Goal: Transaction & Acquisition: Purchase product/service

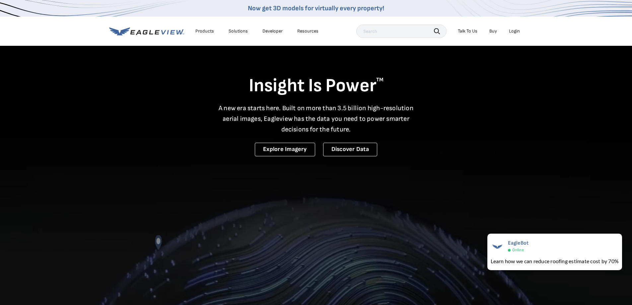
click at [513, 33] on div "Login" at bounding box center [514, 31] width 11 height 6
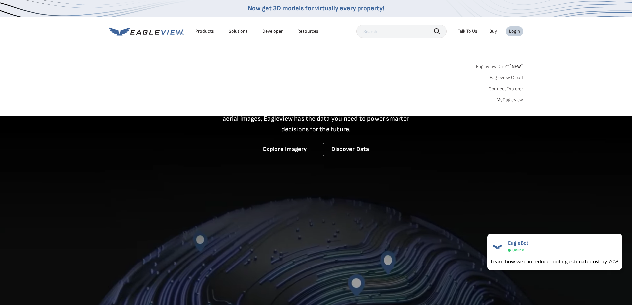
click at [514, 32] on div "Login" at bounding box center [514, 31] width 11 height 6
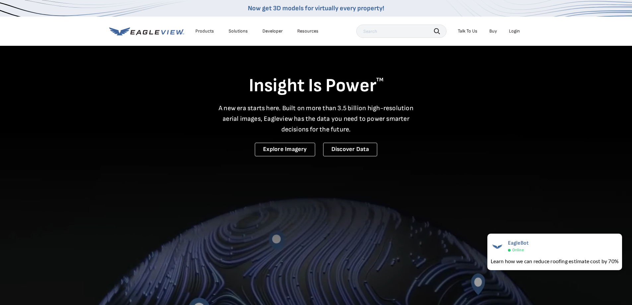
click at [512, 30] on div "Login" at bounding box center [514, 31] width 11 height 6
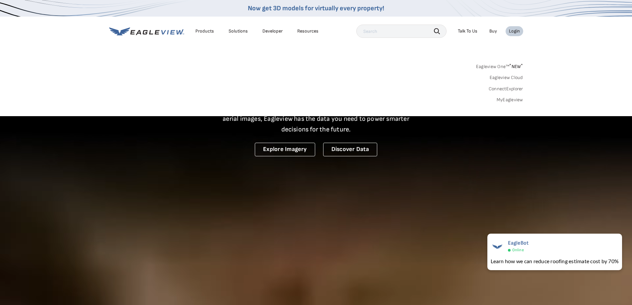
click at [512, 30] on div "Login" at bounding box center [514, 31] width 11 height 6
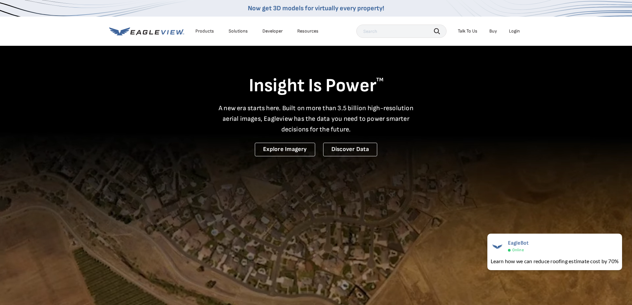
click at [512, 30] on div "Login" at bounding box center [514, 31] width 11 height 6
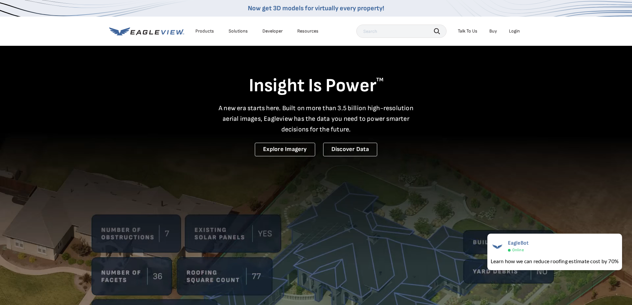
click at [509, 166] on video at bounding box center [316, 219] width 632 height 438
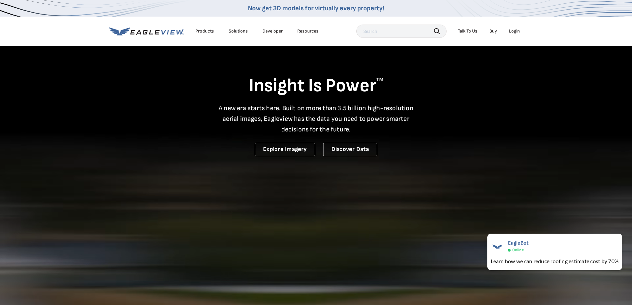
click at [515, 33] on div "Login" at bounding box center [514, 31] width 11 height 6
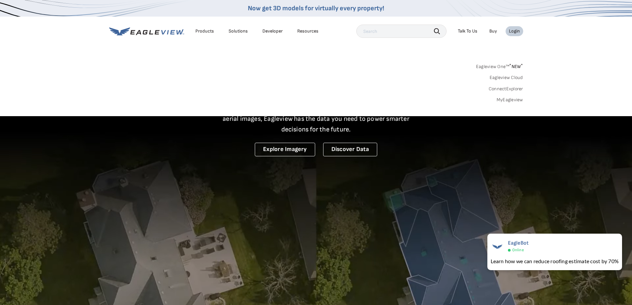
click at [514, 97] on link "MyEagleview" at bounding box center [510, 100] width 27 height 6
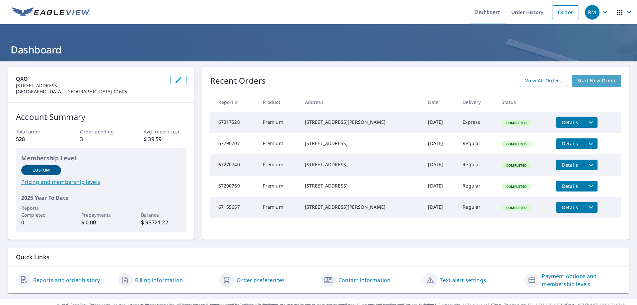
click at [597, 83] on span "Start New Order" at bounding box center [597, 81] width 39 height 8
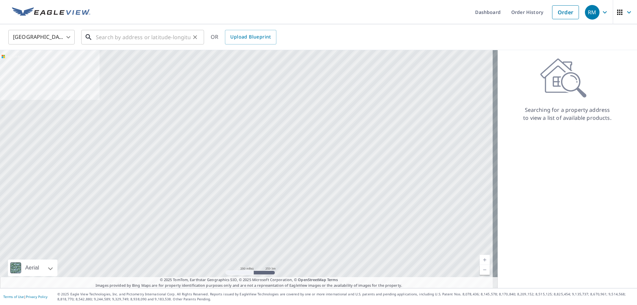
click at [106, 37] on input "text" at bounding box center [143, 37] width 95 height 19
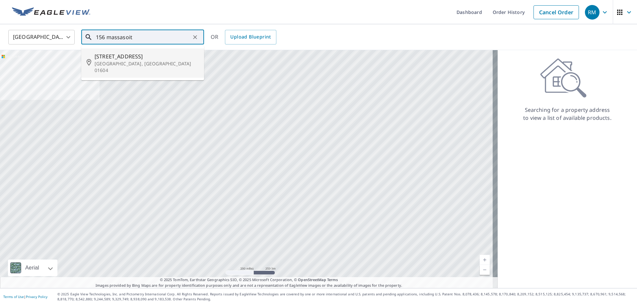
click at [114, 63] on p "[GEOGRAPHIC_DATA], [GEOGRAPHIC_DATA] 01604" at bounding box center [147, 66] width 104 height 13
type input "[STREET_ADDRESS]"
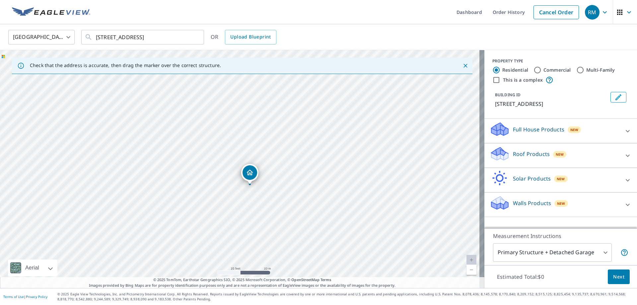
click at [532, 154] on p "Roof Products" at bounding box center [531, 154] width 37 height 8
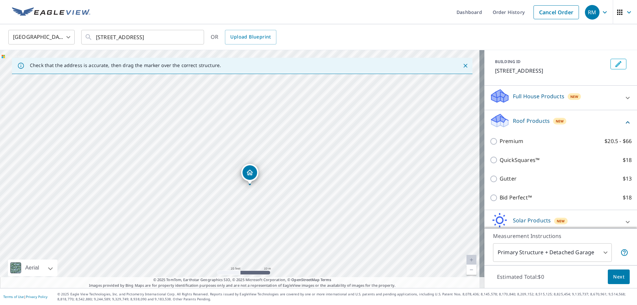
scroll to position [64, 0]
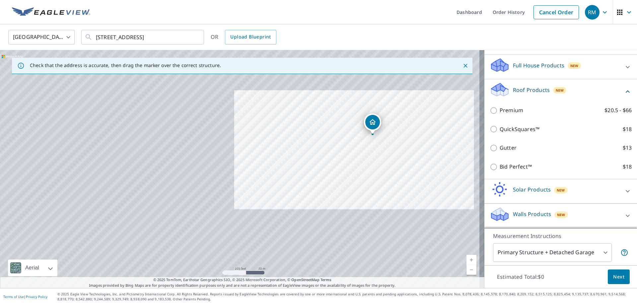
click at [619, 280] on span "Next" at bounding box center [619, 277] width 11 height 8
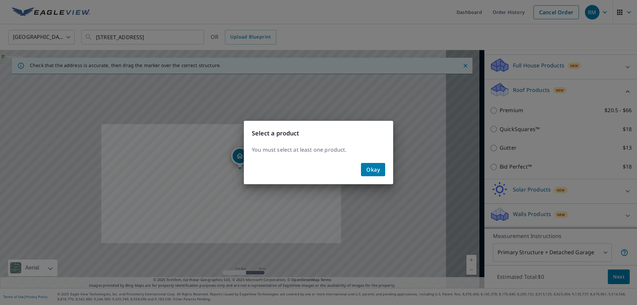
click at [376, 174] on button "Okay" at bounding box center [373, 169] width 24 height 13
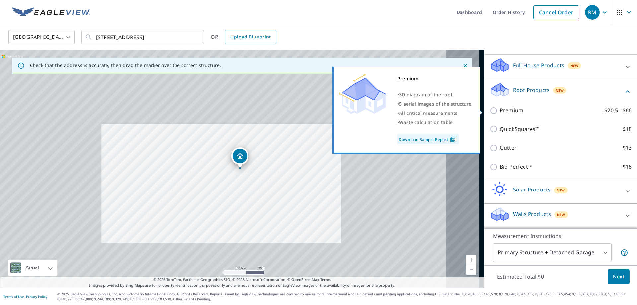
click at [490, 110] on input "Premium $20.5 - $66" at bounding box center [495, 111] width 10 height 8
checkbox input "true"
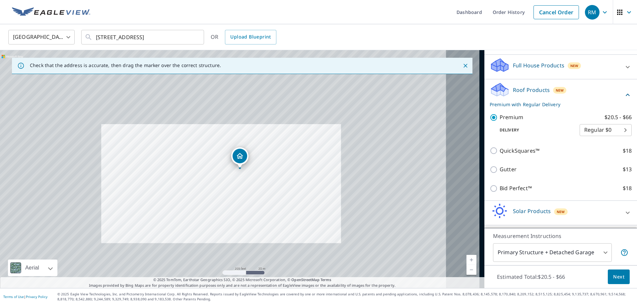
click at [614, 277] on span "Next" at bounding box center [619, 277] width 11 height 8
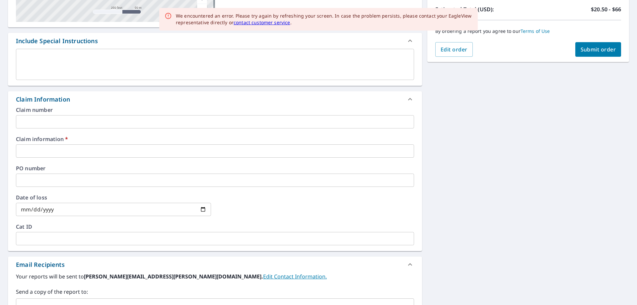
scroll to position [166, 0]
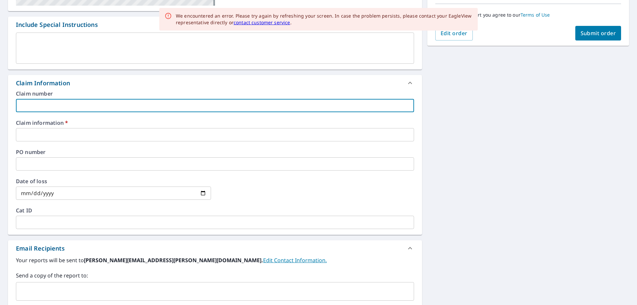
click at [40, 106] on input "text" at bounding box center [215, 105] width 398 height 13
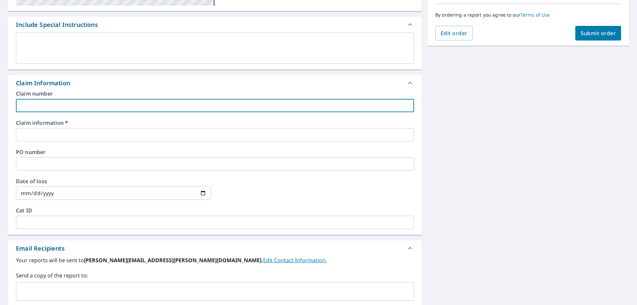
type input "10096"
checkbox input "true"
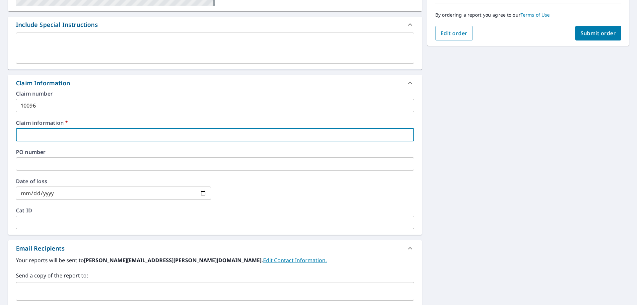
click at [48, 136] on input "text" at bounding box center [215, 134] width 398 height 13
type input "m"
checkbox input "true"
type input "mc"
checkbox input "true"
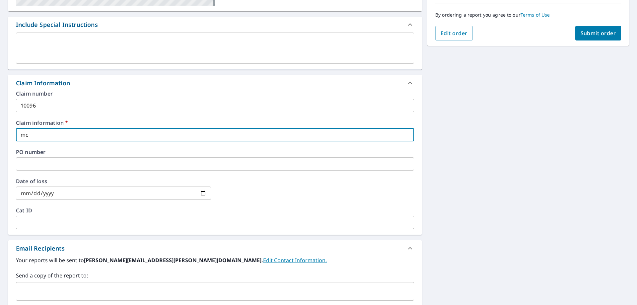
type input "mck"
checkbox input "true"
type input "mcki"
checkbox input "true"
type input "mckil"
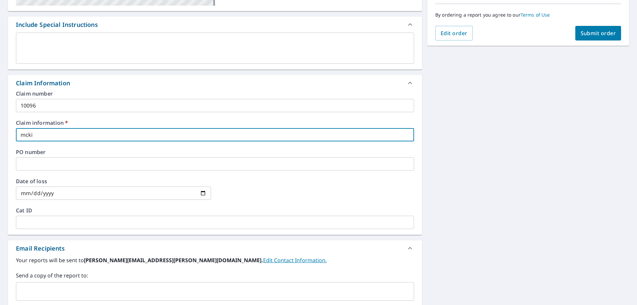
checkbox input "true"
type input "mckill"
checkbox input "true"
type input "mckillo"
checkbox input "true"
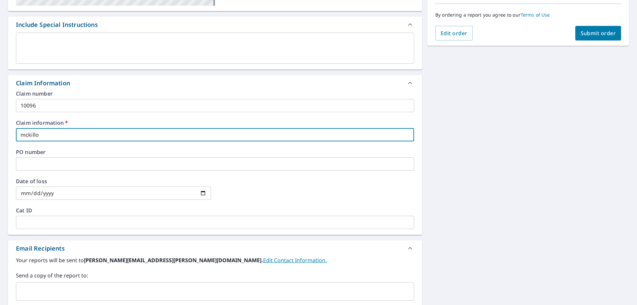
type input "[PERSON_NAME]"
checkbox input "true"
type input "[PERSON_NAME]"
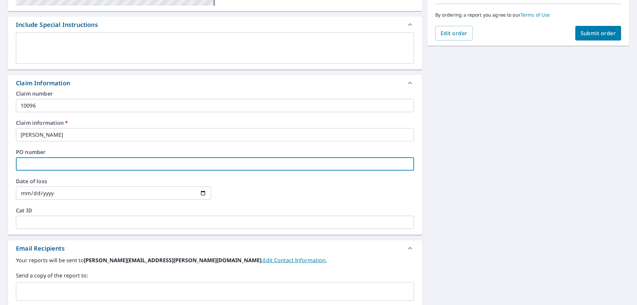
click at [41, 160] on input "text" at bounding box center [215, 163] width 398 height 13
type input "s"
checkbox input "true"
type input "sw"
checkbox input "true"
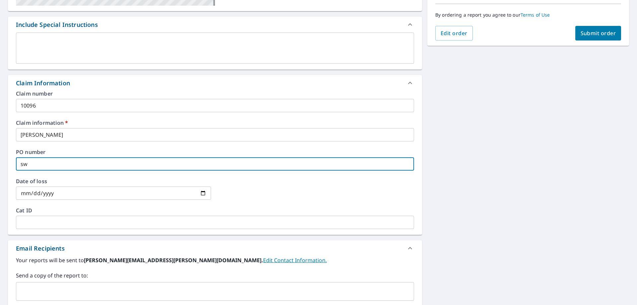
type input "sw3"
checkbox input "true"
type input "sw30"
checkbox input "true"
type input "sw307"
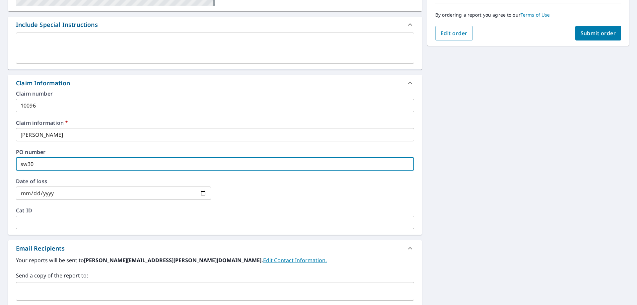
checkbox input "true"
type input "sw3076"
checkbox input "true"
type input "sw30760"
checkbox input "true"
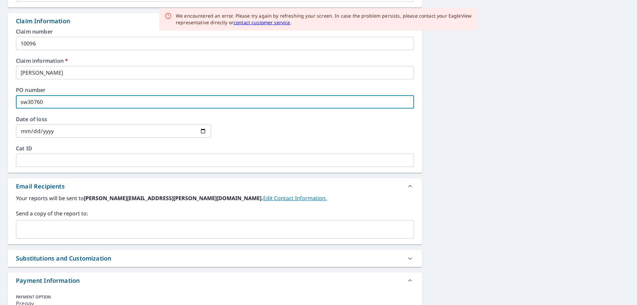
scroll to position [232, 0]
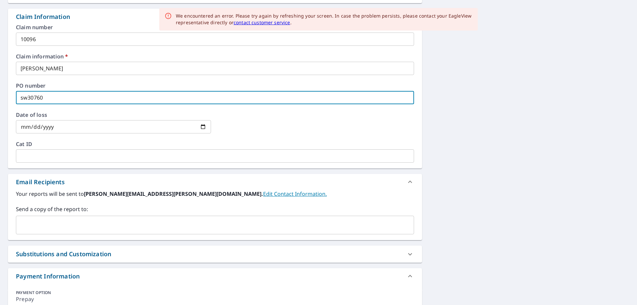
type input "sw30760"
click at [80, 223] on input "text" at bounding box center [210, 225] width 382 height 13
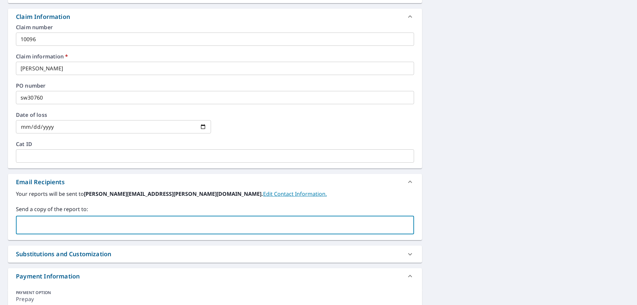
type input "[PERSON_NAME][EMAIL_ADDRESS][PERSON_NAME][DOMAIN_NAME]"
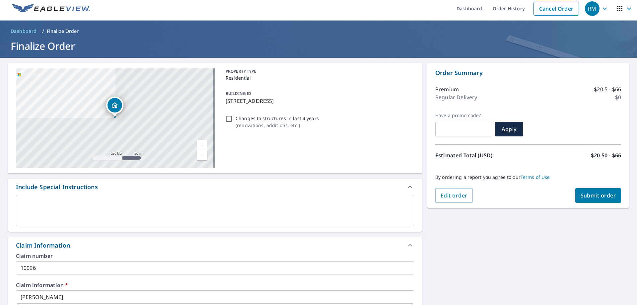
scroll to position [0, 0]
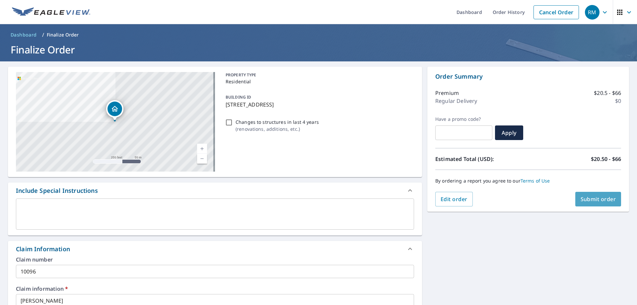
click at [592, 199] on span "Submit order" at bounding box center [599, 199] width 36 height 7
checkbox input "true"
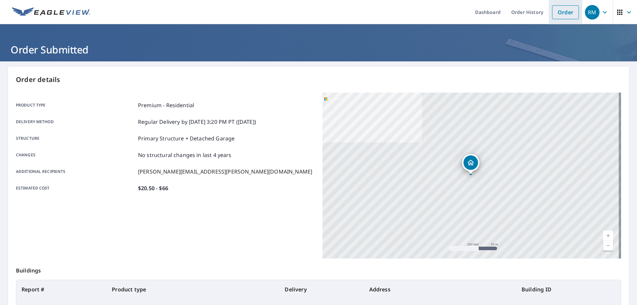
click at [553, 15] on link "Order" at bounding box center [565, 12] width 27 height 14
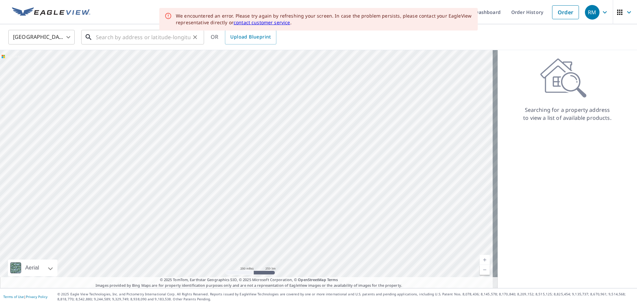
click at [141, 42] on input "text" at bounding box center [143, 37] width 95 height 19
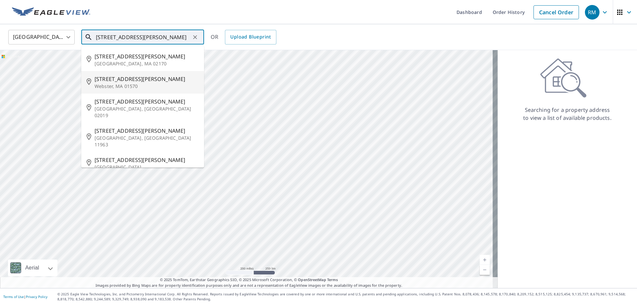
click at [123, 81] on span "[STREET_ADDRESS][PERSON_NAME]" at bounding box center [147, 79] width 104 height 8
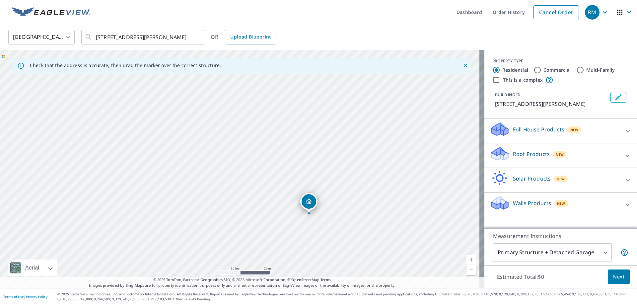
drag, startPoint x: 147, startPoint y: 137, endPoint x: 273, endPoint y: 181, distance: 132.9
click at [273, 181] on div "[STREET_ADDRESS][PERSON_NAME]" at bounding box center [242, 169] width 485 height 238
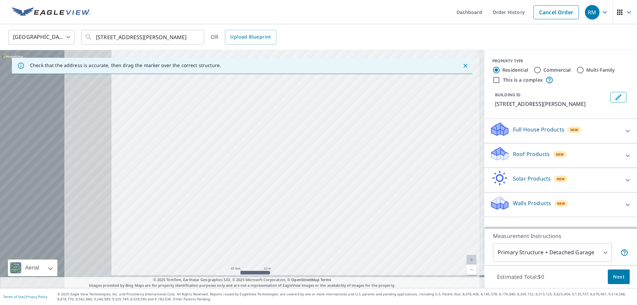
drag, startPoint x: 230, startPoint y: 161, endPoint x: 403, endPoint y: 134, distance: 175.4
click at [403, 134] on div "[STREET_ADDRESS][PERSON_NAME]" at bounding box center [242, 169] width 485 height 238
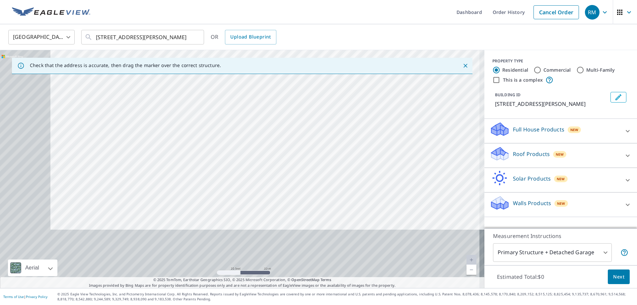
drag, startPoint x: 284, startPoint y: 174, endPoint x: 427, endPoint y: 20, distance: 210.8
click at [427, 20] on div "Dashboard Order History Cancel Order RM [GEOGRAPHIC_DATA] [GEOGRAPHIC_DATA] ​ […" at bounding box center [318, 152] width 637 height 305
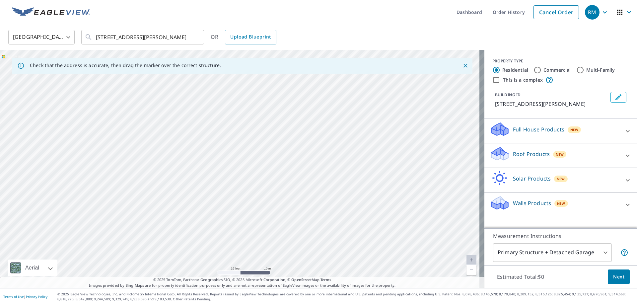
drag, startPoint x: 390, startPoint y: 80, endPoint x: 397, endPoint y: 53, distance: 27.7
click at [397, 53] on div "[STREET_ADDRESS][PERSON_NAME]" at bounding box center [242, 169] width 485 height 238
drag, startPoint x: 330, startPoint y: 184, endPoint x: 427, endPoint y: 73, distance: 147.5
click at [430, 68] on div "Check that the address is accurate, then drag the marker over the correct struc…" at bounding box center [242, 169] width 485 height 238
click at [274, 126] on div "[STREET_ADDRESS][PERSON_NAME]" at bounding box center [242, 169] width 485 height 238
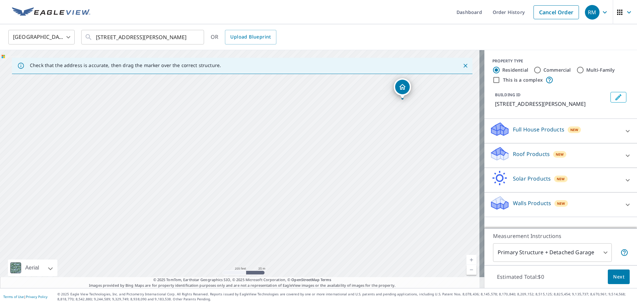
drag, startPoint x: 192, startPoint y: 126, endPoint x: 246, endPoint y: 125, distance: 53.8
click at [246, 125] on div "[STREET_ADDRESS][PERSON_NAME]" at bounding box center [242, 169] width 485 height 238
drag, startPoint x: 249, startPoint y: 101, endPoint x: 244, endPoint y: 139, distance: 37.8
click at [244, 139] on div "[STREET_ADDRESS][PERSON_NAME]" at bounding box center [242, 169] width 485 height 238
click at [263, 127] on div "[STREET_ADDRESS][PERSON_NAME]" at bounding box center [242, 169] width 485 height 238
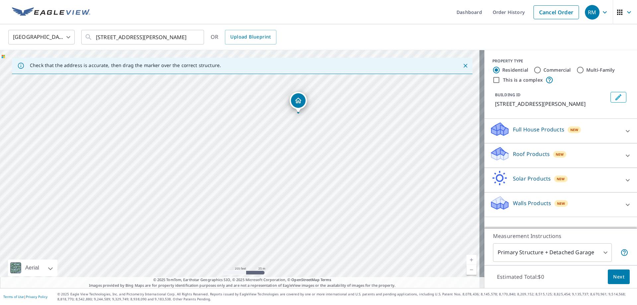
drag, startPoint x: 194, startPoint y: 217, endPoint x: 253, endPoint y: 162, distance: 80.6
click at [253, 162] on div "[STREET_ADDRESS][PERSON_NAME]" at bounding box center [242, 169] width 485 height 238
drag, startPoint x: 240, startPoint y: 160, endPoint x: 258, endPoint y: 98, distance: 64.2
click at [258, 98] on div "[STREET_ADDRESS][PERSON_NAME]" at bounding box center [242, 169] width 485 height 238
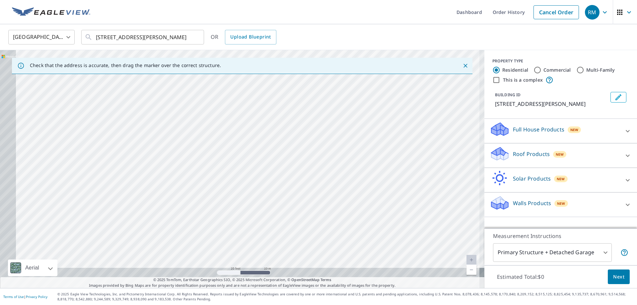
drag, startPoint x: 259, startPoint y: 151, endPoint x: 298, endPoint y: 99, distance: 65.5
click at [298, 99] on div "[STREET_ADDRESS][PERSON_NAME]" at bounding box center [242, 169] width 485 height 238
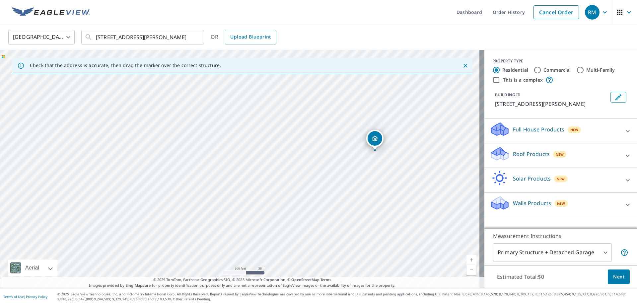
drag, startPoint x: 280, startPoint y: 123, endPoint x: 276, endPoint y: 218, distance: 95.7
click at [276, 218] on div "[STREET_ADDRESS][PERSON_NAME]" at bounding box center [242, 169] width 485 height 238
drag, startPoint x: 354, startPoint y: 192, endPoint x: 343, endPoint y: 150, distance: 43.6
click at [343, 150] on div "[STREET_ADDRESS][PERSON_NAME]" at bounding box center [242, 169] width 485 height 238
drag, startPoint x: 169, startPoint y: 147, endPoint x: 227, endPoint y: 154, distance: 58.5
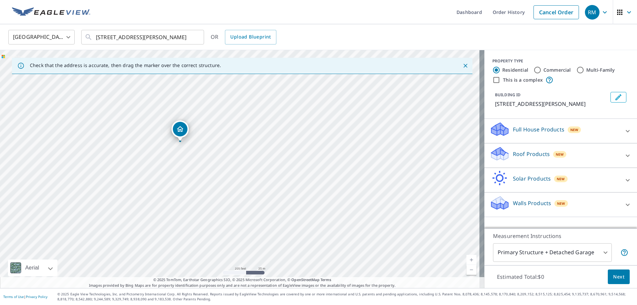
click at [227, 154] on div "[STREET_ADDRESS][PERSON_NAME]" at bounding box center [242, 169] width 485 height 238
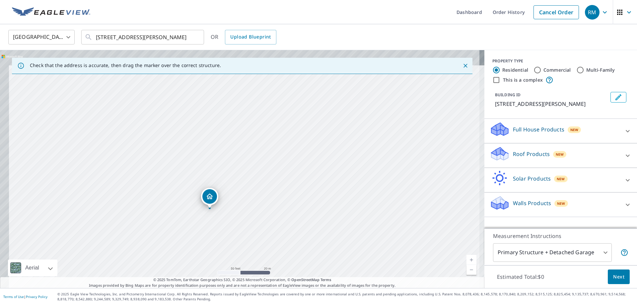
drag, startPoint x: 99, startPoint y: 106, endPoint x: 141, endPoint y: 184, distance: 89.0
click at [141, 184] on div "[STREET_ADDRESS][PERSON_NAME]" at bounding box center [242, 169] width 485 height 238
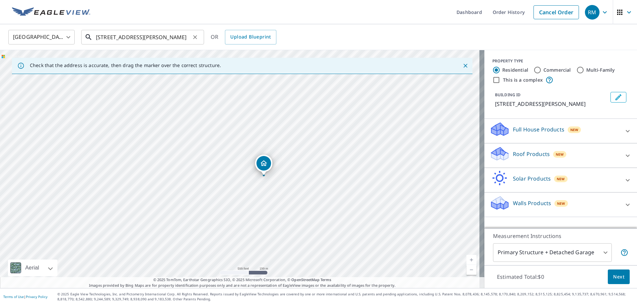
click at [189, 35] on input "[STREET_ADDRESS][PERSON_NAME]" at bounding box center [143, 37] width 95 height 19
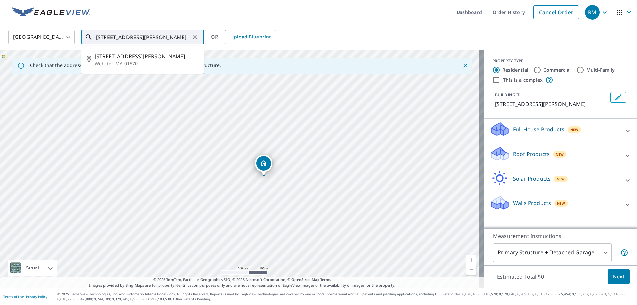
click at [100, 37] on input "[STREET_ADDRESS][PERSON_NAME]" at bounding box center [143, 37] width 95 height 19
click at [110, 61] on p "[PERSON_NAME], MA 01571" at bounding box center [147, 63] width 104 height 7
type input "[STREET_ADDRESS][PERSON_NAME][PERSON_NAME]"
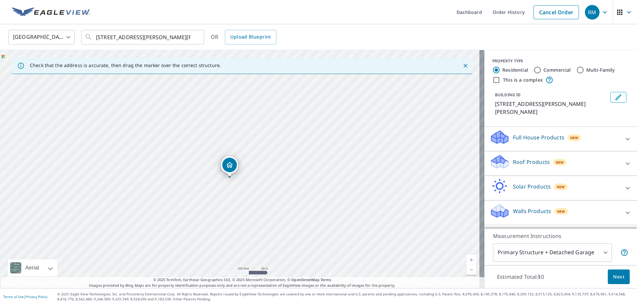
drag, startPoint x: 222, startPoint y: 156, endPoint x: 228, endPoint y: 220, distance: 63.7
click at [228, 220] on div "[STREET_ADDRESS][PERSON_NAME][PERSON_NAME]" at bounding box center [242, 169] width 485 height 238
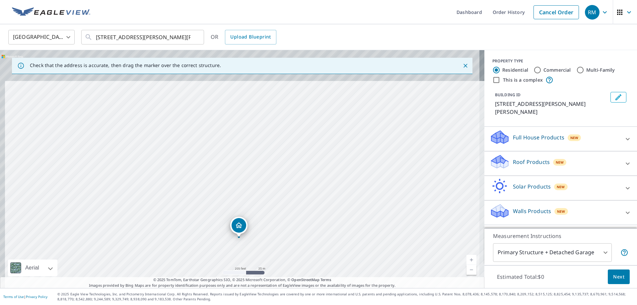
drag, startPoint x: 235, startPoint y: 200, endPoint x: 245, endPoint y: 300, distance: 100.4
click at [245, 300] on div "Dashboard Order History Cancel Order RM [GEOGRAPHIC_DATA] [GEOGRAPHIC_DATA] ​ […" at bounding box center [318, 152] width 637 height 305
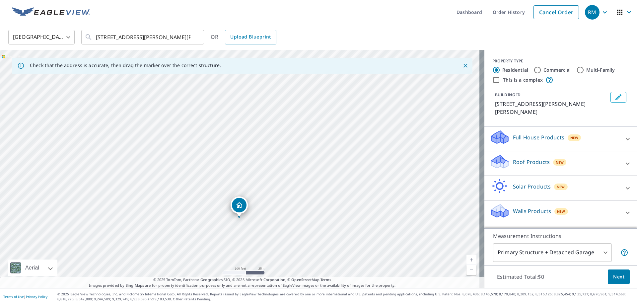
drag, startPoint x: 236, startPoint y: 192, endPoint x: 257, endPoint y: 318, distance: 127.5
click at [257, 305] on html "RM RM Dashboard Order History Cancel Order RM [GEOGRAPHIC_DATA] [GEOGRAPHIC_DAT…" at bounding box center [318, 152] width 637 height 305
drag, startPoint x: 244, startPoint y: 138, endPoint x: 257, endPoint y: 272, distance: 134.8
click at [257, 272] on div "[STREET_ADDRESS][PERSON_NAME][PERSON_NAME]" at bounding box center [242, 169] width 485 height 238
drag, startPoint x: 271, startPoint y: 224, endPoint x: 271, endPoint y: 231, distance: 7.3
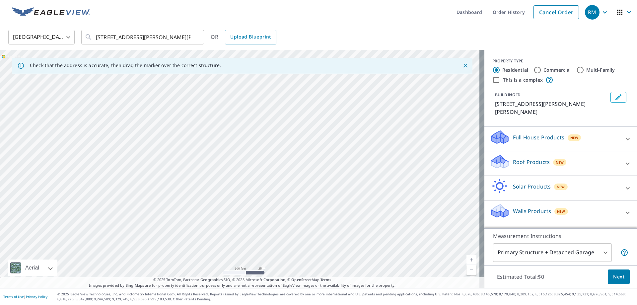
click at [271, 231] on div "[STREET_ADDRESS][PERSON_NAME][PERSON_NAME]" at bounding box center [242, 169] width 485 height 238
drag, startPoint x: 180, startPoint y: 138, endPoint x: 196, endPoint y: 173, distance: 38.9
click at [196, 173] on div "[STREET_ADDRESS][PERSON_NAME][PERSON_NAME]" at bounding box center [242, 169] width 485 height 238
drag, startPoint x: 192, startPoint y: 206, endPoint x: 192, endPoint y: 140, distance: 65.7
click at [192, 140] on div "[STREET_ADDRESS][PERSON_NAME][PERSON_NAME]" at bounding box center [242, 169] width 485 height 238
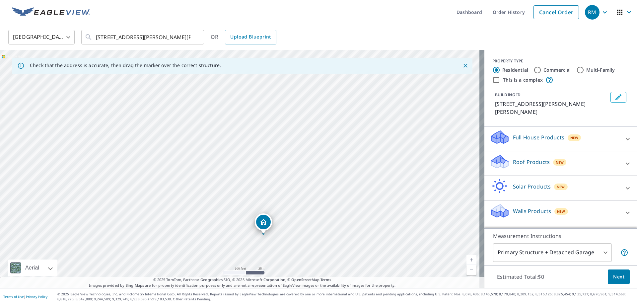
drag, startPoint x: 195, startPoint y: 179, endPoint x: 192, endPoint y: 117, distance: 62.8
click at [192, 117] on div "[STREET_ADDRESS][PERSON_NAME][PERSON_NAME]" at bounding box center [242, 169] width 485 height 238
drag, startPoint x: 214, startPoint y: 159, endPoint x: 207, endPoint y: 126, distance: 33.3
click at [207, 126] on div "[STREET_ADDRESS][PERSON_NAME][PERSON_NAME]" at bounding box center [242, 169] width 485 height 238
drag, startPoint x: 223, startPoint y: 180, endPoint x: 221, endPoint y: 131, distance: 48.2
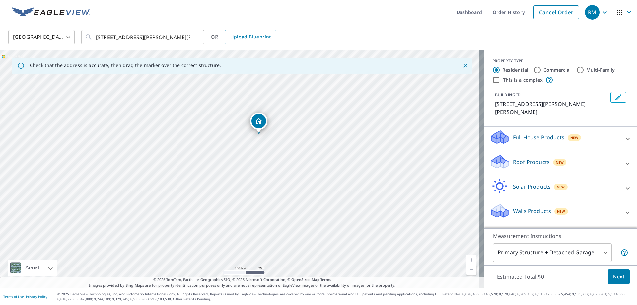
click at [221, 131] on div "[STREET_ADDRESS][PERSON_NAME][PERSON_NAME]" at bounding box center [242, 169] width 485 height 238
drag, startPoint x: 228, startPoint y: 129, endPoint x: 268, endPoint y: 268, distance: 144.8
click at [268, 268] on div "[STREET_ADDRESS][PERSON_NAME][PERSON_NAME]" at bounding box center [242, 169] width 485 height 238
drag, startPoint x: 226, startPoint y: 163, endPoint x: 233, endPoint y: 245, distance: 82.9
click at [233, 245] on div "[STREET_ADDRESS][PERSON_NAME][PERSON_NAME]" at bounding box center [242, 169] width 485 height 238
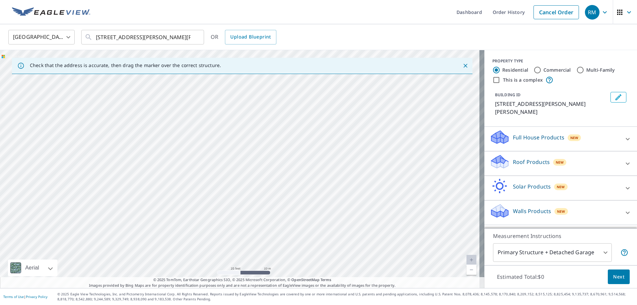
drag, startPoint x: 242, startPoint y: 181, endPoint x: 218, endPoint y: 235, distance: 59.0
click at [218, 235] on div "[STREET_ADDRESS][PERSON_NAME][PERSON_NAME]" at bounding box center [242, 169] width 485 height 238
drag, startPoint x: 303, startPoint y: 135, endPoint x: 327, endPoint y: 274, distance: 140.4
click at [327, 274] on div "[STREET_ADDRESS][PERSON_NAME][PERSON_NAME]" at bounding box center [242, 169] width 485 height 238
drag, startPoint x: 330, startPoint y: 176, endPoint x: 313, endPoint y: 223, distance: 50.3
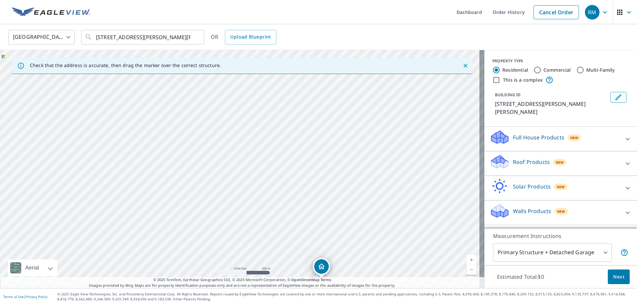
click at [316, 227] on div "[STREET_ADDRESS][PERSON_NAME][PERSON_NAME]" at bounding box center [242, 169] width 485 height 238
drag, startPoint x: 329, startPoint y: 252, endPoint x: 319, endPoint y: 162, distance: 90.5
click at [319, 162] on div "[STREET_ADDRESS][PERSON_NAME][PERSON_NAME]" at bounding box center [242, 169] width 485 height 238
drag, startPoint x: 331, startPoint y: 208, endPoint x: 267, endPoint y: 226, distance: 67.3
click at [267, 226] on div "[STREET_ADDRESS][PERSON_NAME][PERSON_NAME]" at bounding box center [242, 169] width 485 height 238
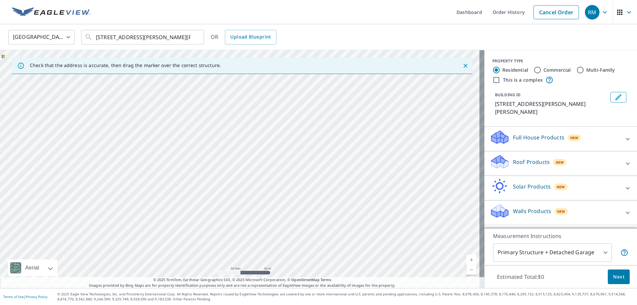
drag, startPoint x: 267, startPoint y: 221, endPoint x: 267, endPoint y: 119, distance: 102.9
click at [267, 119] on div "[STREET_ADDRESS][PERSON_NAME][PERSON_NAME]" at bounding box center [242, 169] width 485 height 238
drag, startPoint x: 297, startPoint y: 212, endPoint x: 280, endPoint y: 134, distance: 79.5
click at [280, 134] on div "[STREET_ADDRESS][PERSON_NAME][PERSON_NAME]" at bounding box center [242, 169] width 485 height 238
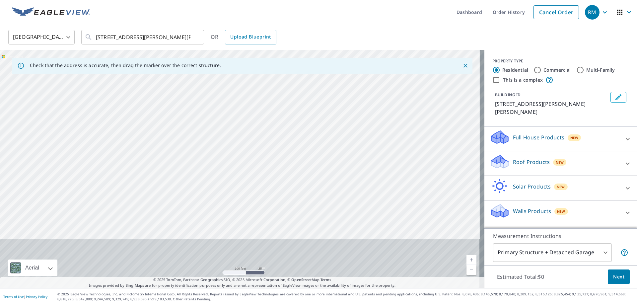
drag, startPoint x: 299, startPoint y: 176, endPoint x: 295, endPoint y: 116, distance: 60.5
click at [295, 116] on div "[STREET_ADDRESS][PERSON_NAME][PERSON_NAME]" at bounding box center [242, 169] width 485 height 238
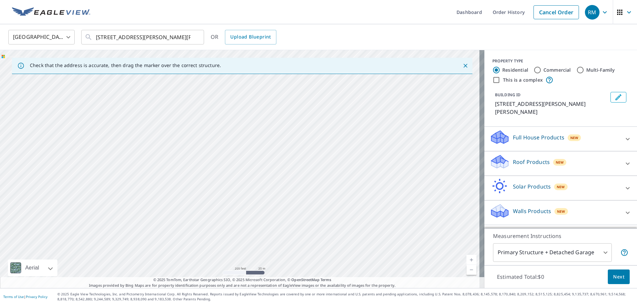
drag, startPoint x: 289, startPoint y: 123, endPoint x: 300, endPoint y: 246, distance: 124.0
click at [300, 246] on div "[STREET_ADDRESS][PERSON_NAME][PERSON_NAME]" at bounding box center [242, 169] width 485 height 238
drag, startPoint x: 301, startPoint y: 154, endPoint x: 303, endPoint y: 241, distance: 87.7
click at [303, 241] on div "[STREET_ADDRESS][PERSON_NAME][PERSON_NAME]" at bounding box center [242, 169] width 485 height 238
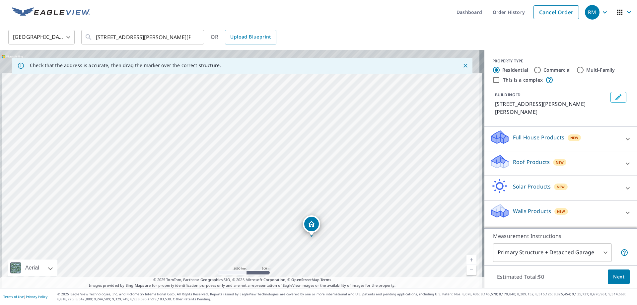
drag, startPoint x: 252, startPoint y: 138, endPoint x: 259, endPoint y: 205, distance: 66.5
click at [259, 205] on div "[STREET_ADDRESS][PERSON_NAME][PERSON_NAME]" at bounding box center [242, 169] width 485 height 238
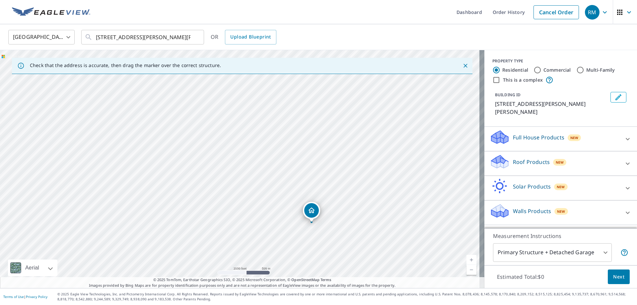
drag, startPoint x: 313, startPoint y: 211, endPoint x: 308, endPoint y: 155, distance: 56.0
click at [308, 155] on div "[STREET_ADDRESS][PERSON_NAME][PERSON_NAME]" at bounding box center [242, 169] width 485 height 238
drag, startPoint x: 302, startPoint y: 169, endPoint x: 209, endPoint y: 175, distance: 93.8
click at [209, 175] on div "[STREET_ADDRESS][PERSON_NAME][PERSON_NAME]" at bounding box center [242, 169] width 485 height 238
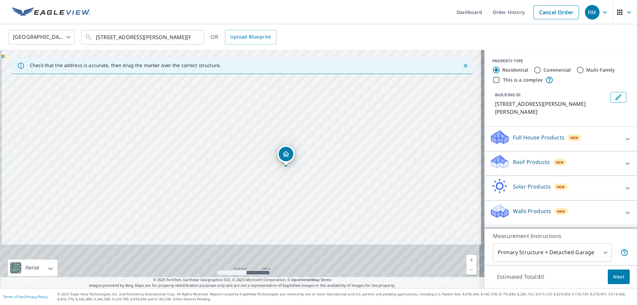
drag, startPoint x: 305, startPoint y: 193, endPoint x: 310, endPoint y: 125, distance: 68.6
click at [310, 125] on div "[STREET_ADDRESS][PERSON_NAME][PERSON_NAME]" at bounding box center [242, 169] width 485 height 238
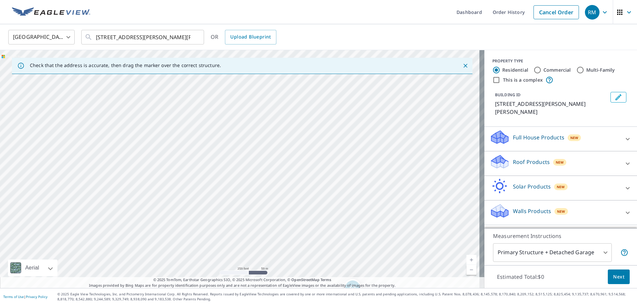
drag, startPoint x: 300, startPoint y: 151, endPoint x: 302, endPoint y: 228, distance: 76.7
click at [302, 228] on div "[STREET_ADDRESS][PERSON_NAME][PERSON_NAME]" at bounding box center [242, 169] width 485 height 238
drag, startPoint x: 319, startPoint y: 217, endPoint x: 320, endPoint y: 184, distance: 32.9
click at [320, 184] on div "[STREET_ADDRESS][PERSON_NAME][PERSON_NAME]" at bounding box center [242, 169] width 485 height 238
drag, startPoint x: 309, startPoint y: 151, endPoint x: 340, endPoint y: 318, distance: 170.1
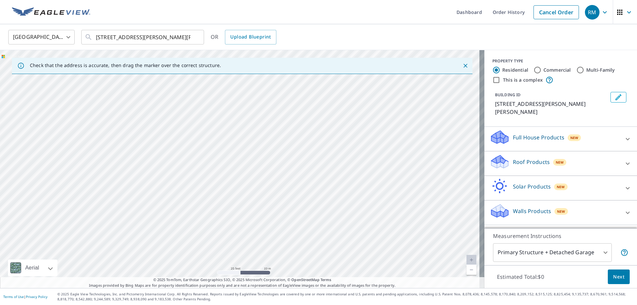
click at [340, 305] on html "RM RM Dashboard Order History Cancel Order RM [GEOGRAPHIC_DATA] [GEOGRAPHIC_DAT…" at bounding box center [318, 152] width 637 height 305
drag, startPoint x: 323, startPoint y: 200, endPoint x: 332, endPoint y: 318, distance: 118.2
click at [332, 305] on html "RM RM Dashboard Order History Cancel Order RM [GEOGRAPHIC_DATA] [GEOGRAPHIC_DAT…" at bounding box center [318, 152] width 637 height 305
drag, startPoint x: 308, startPoint y: 183, endPoint x: 310, endPoint y: 318, distance: 135.1
click at [310, 305] on html "RM RM Dashboard Order History Cancel Order RM [GEOGRAPHIC_DATA] [GEOGRAPHIC_DAT…" at bounding box center [318, 152] width 637 height 305
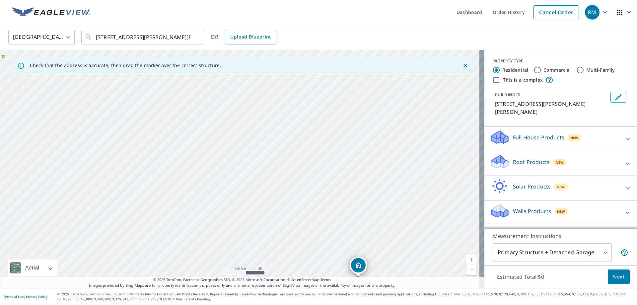
drag, startPoint x: 321, startPoint y: 196, endPoint x: 310, endPoint y: 92, distance: 103.8
click at [312, 92] on div "[STREET_ADDRESS][PERSON_NAME][PERSON_NAME]" at bounding box center [242, 169] width 485 height 238
drag, startPoint x: 363, startPoint y: 243, endPoint x: 357, endPoint y: 196, distance: 47.2
click at [357, 196] on div "[STREET_ADDRESS][PERSON_NAME][PERSON_NAME]" at bounding box center [242, 169] width 485 height 238
drag, startPoint x: 342, startPoint y: 152, endPoint x: 358, endPoint y: 274, distance: 123.6
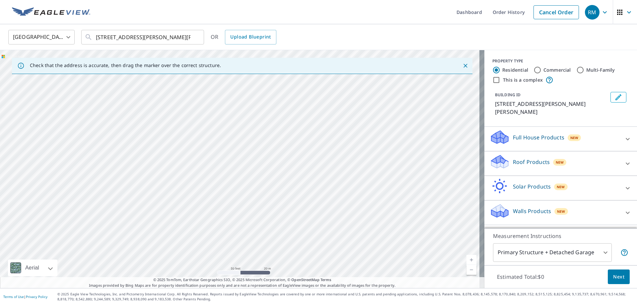
click at [358, 274] on div "[STREET_ADDRESS][PERSON_NAME][PERSON_NAME]" at bounding box center [242, 169] width 485 height 238
drag, startPoint x: 265, startPoint y: 143, endPoint x: 276, endPoint y: 205, distance: 62.7
click at [276, 205] on div "[STREET_ADDRESS][PERSON_NAME][PERSON_NAME]" at bounding box center [242, 169] width 485 height 238
